Goal: Transaction & Acquisition: Purchase product/service

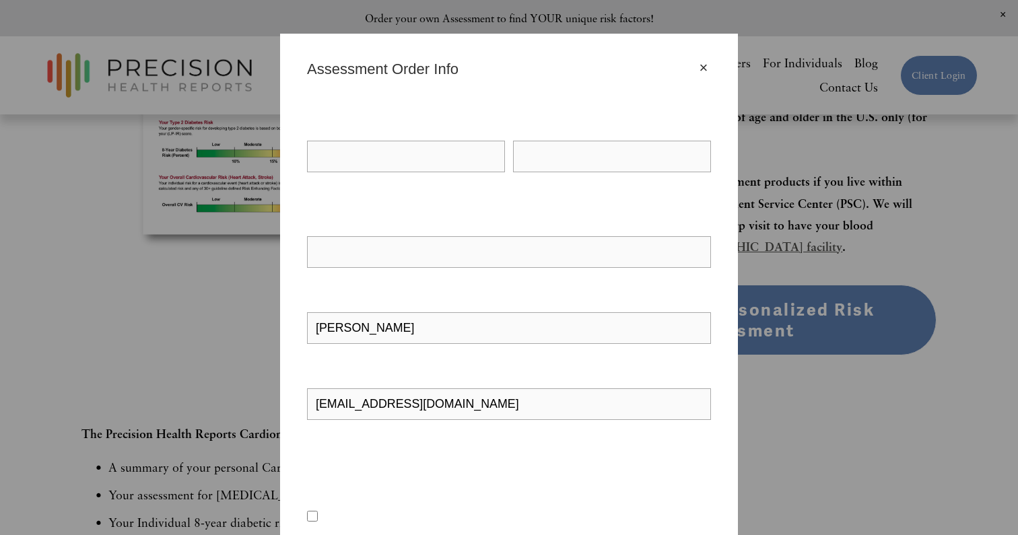
click at [706, 61] on div "×" at bounding box center [703, 68] width 15 height 15
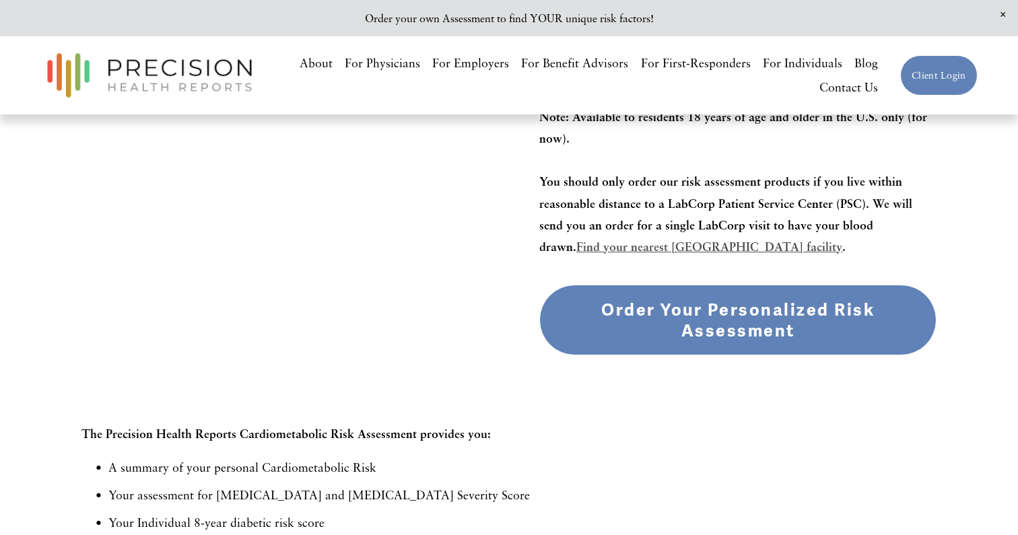
click at [654, 328] on div "Order Your Personalized Risk Assessment" at bounding box center [738, 321] width 374 height 42
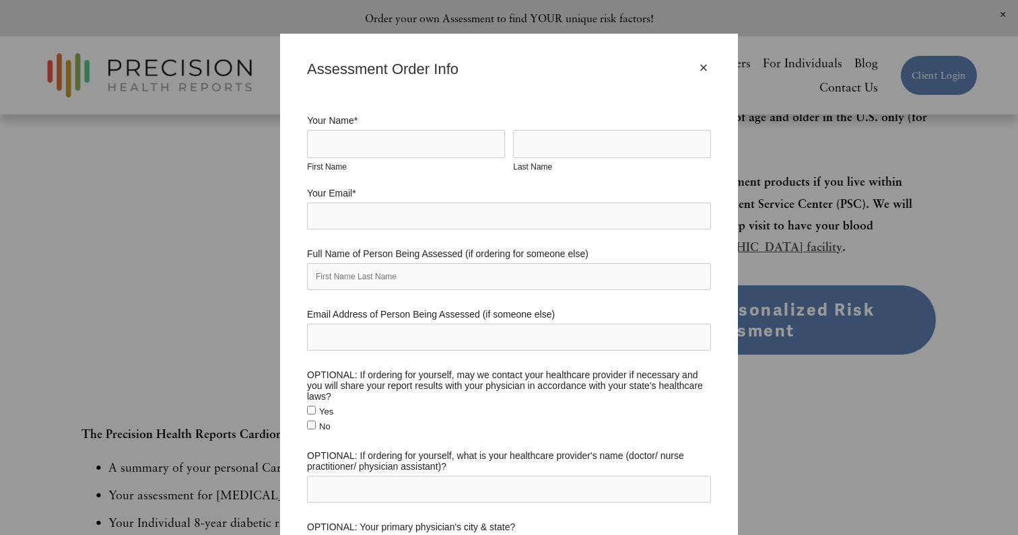
click at [702, 66] on div "×" at bounding box center [703, 68] width 15 height 15
